Goal: Task Accomplishment & Management: Use online tool/utility

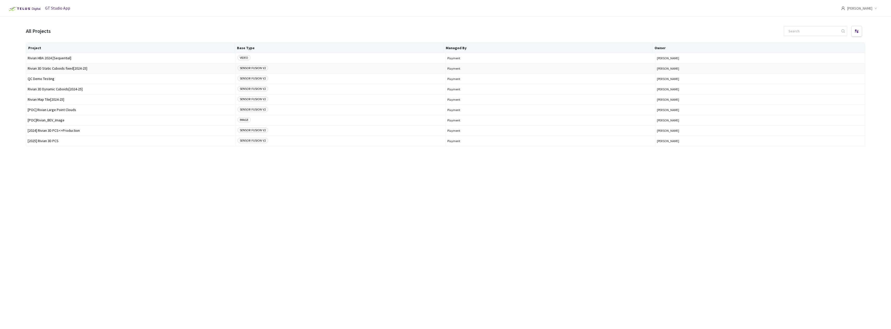
click at [94, 70] on span "Rivian 3D Static Cuboids fixed[2024-25]" at bounding box center [131, 69] width 206 height 4
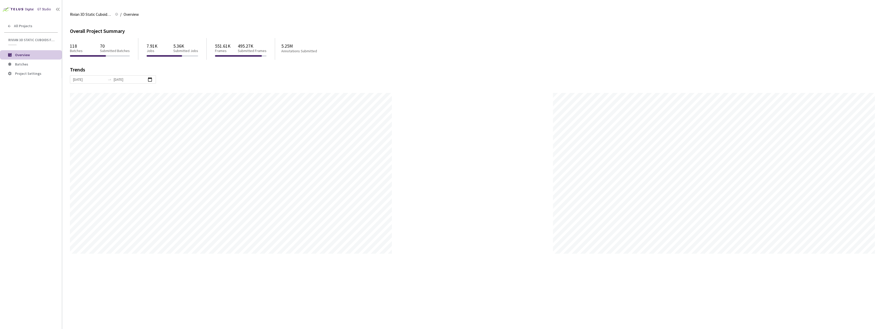
scroll to position [329, 891]
click at [24, 59] on li "Overview" at bounding box center [31, 54] width 62 height 9
click at [27, 62] on li "Batches" at bounding box center [31, 64] width 62 height 9
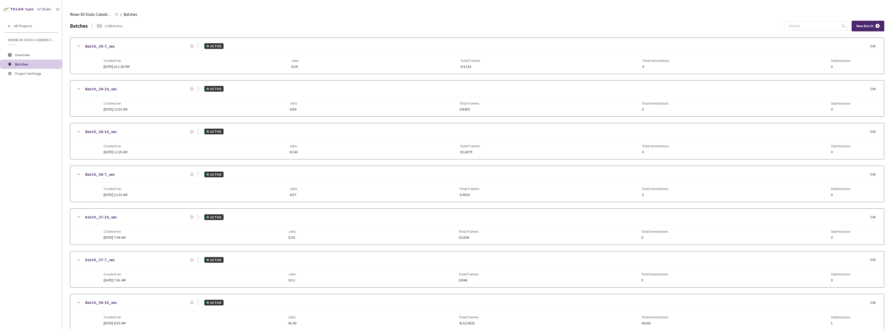
click at [1, 151] on div "GT Studio All Projects Rivian 3D Static Cuboids fixed[2024-25] Rivian 3D Static…" at bounding box center [31, 155] width 62 height 310
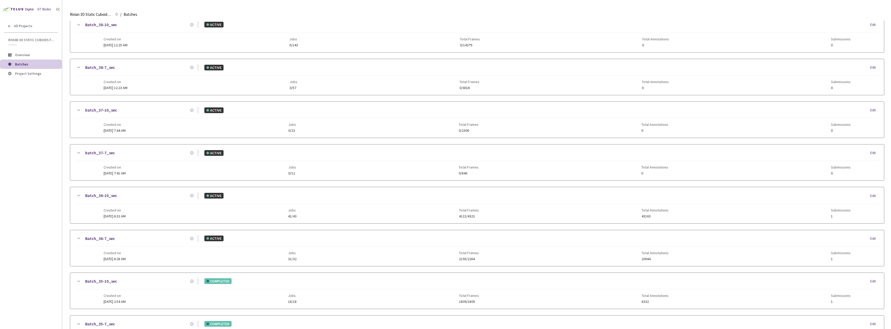
scroll to position [155, 0]
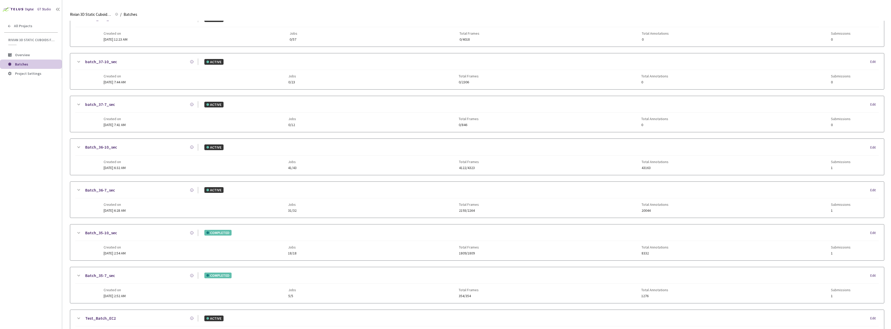
click at [153, 197] on div "Batch_36-7_sec ACTIVE Edit" at bounding box center [477, 192] width 804 height 11
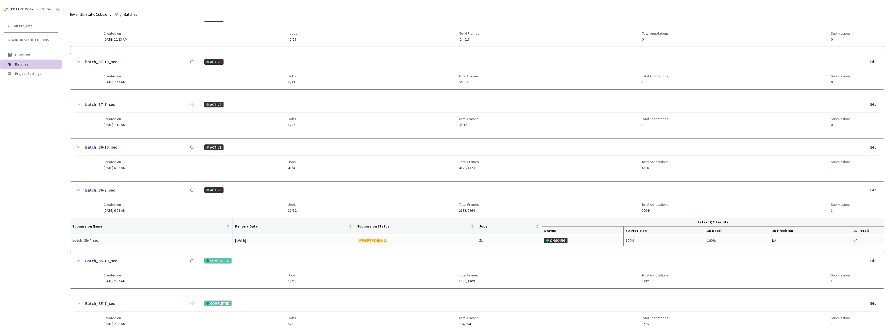
click at [97, 239] on div "Batch_36-7_sec" at bounding box center [99, 241] width 55 height 6
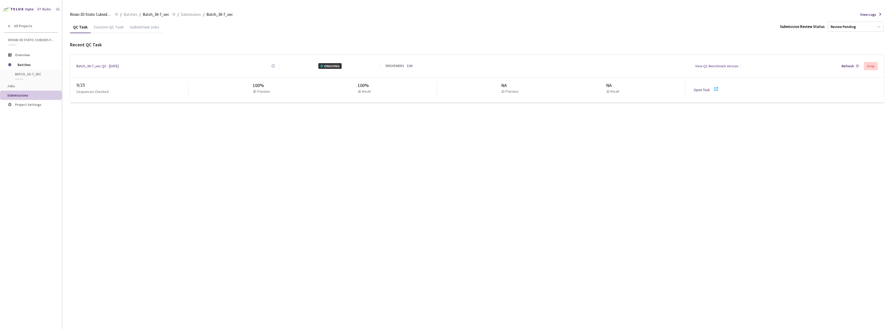
click at [702, 88] on link "Open Task" at bounding box center [702, 90] width 16 height 5
